Goal: Transaction & Acquisition: Purchase product/service

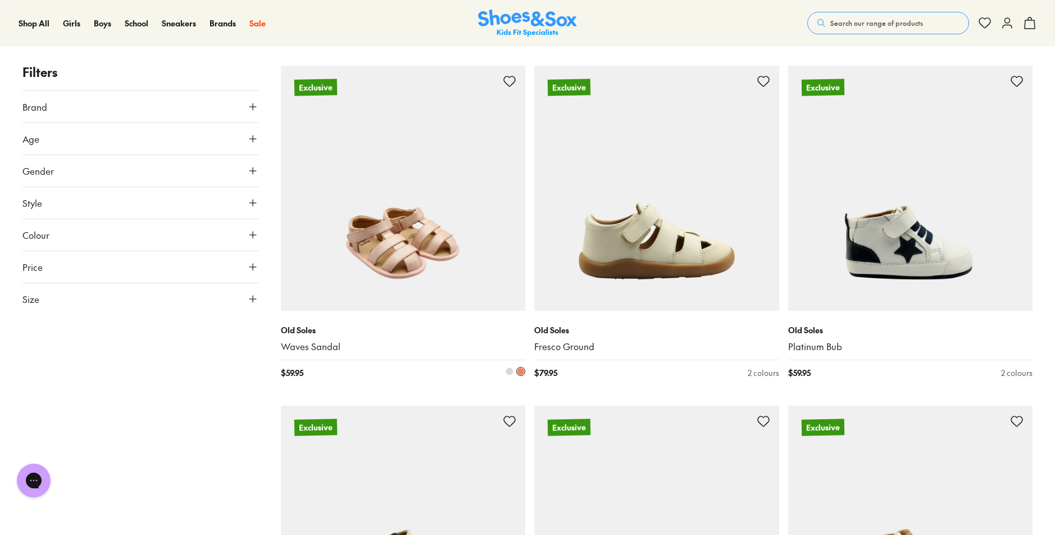
click at [386, 249] on img at bounding box center [403, 188] width 245 height 245
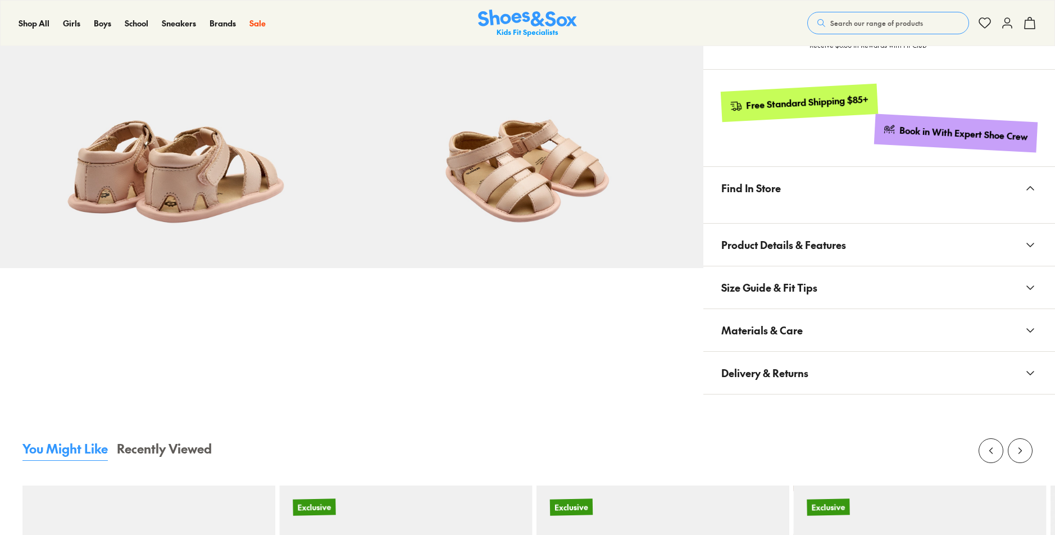
select select "*"
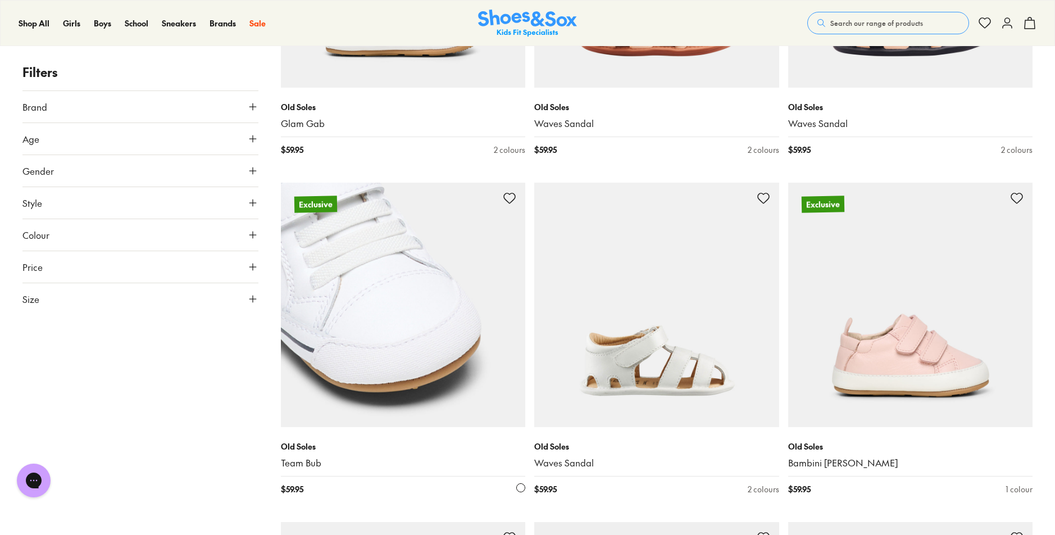
scroll to position [2206, 0]
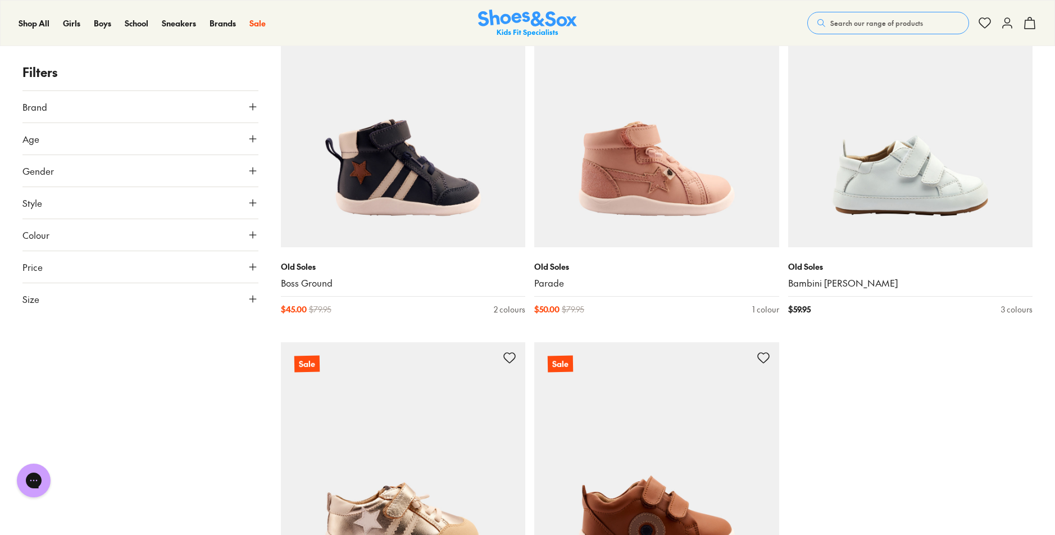
scroll to position [3553, 0]
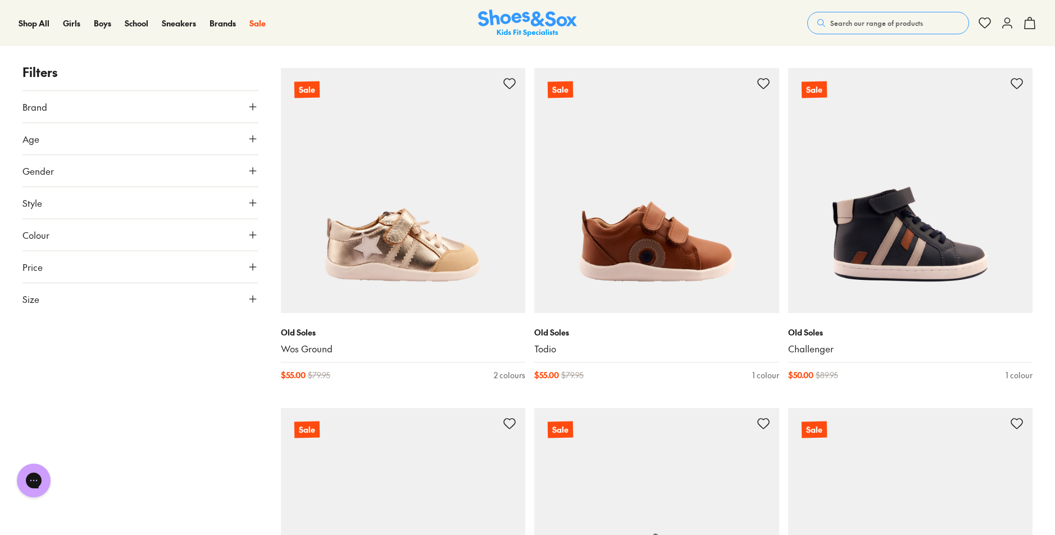
click at [867, 22] on span "Search our range of products" at bounding box center [876, 23] width 93 height 10
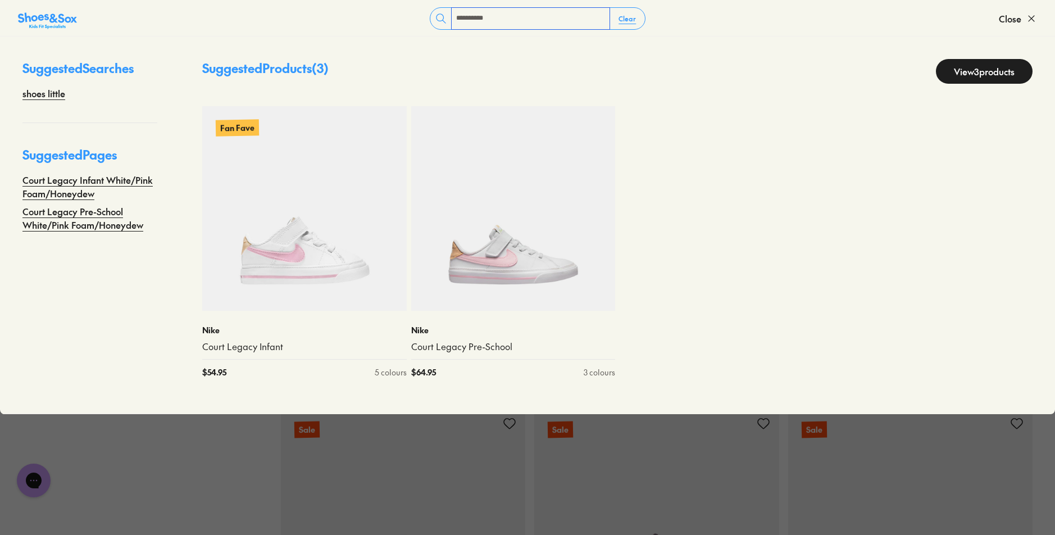
type input "**********"
